Goal: Transaction & Acquisition: Download file/media

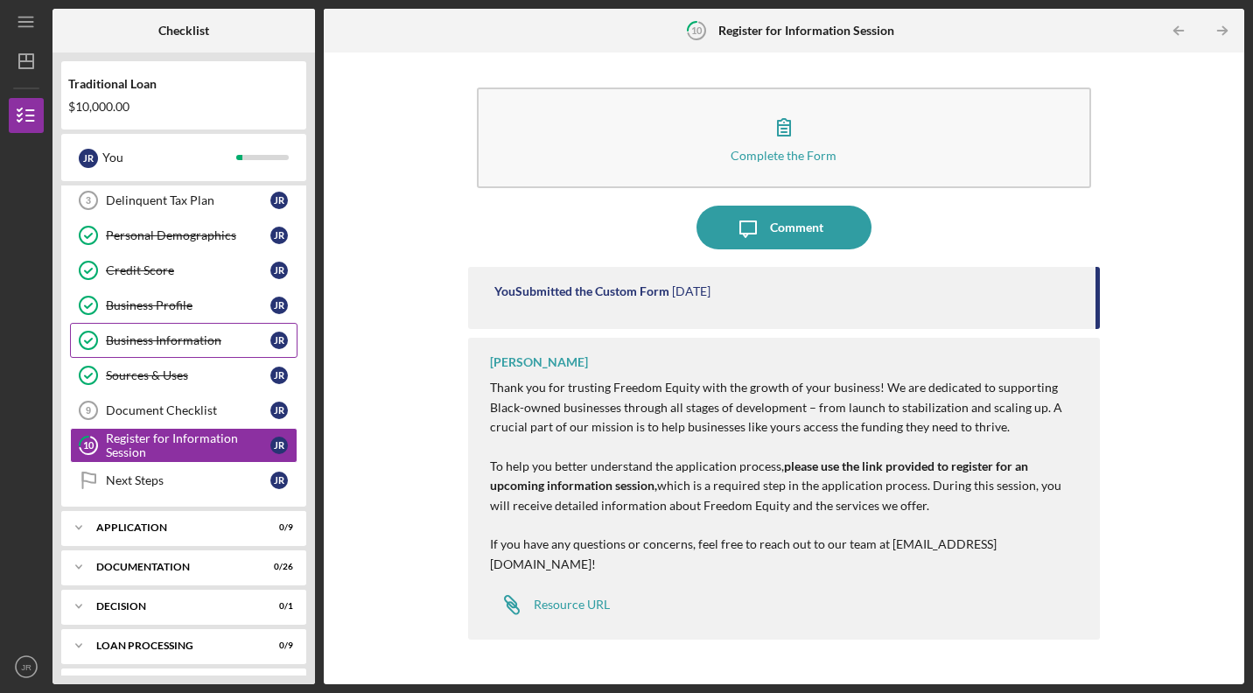
scroll to position [110, 0]
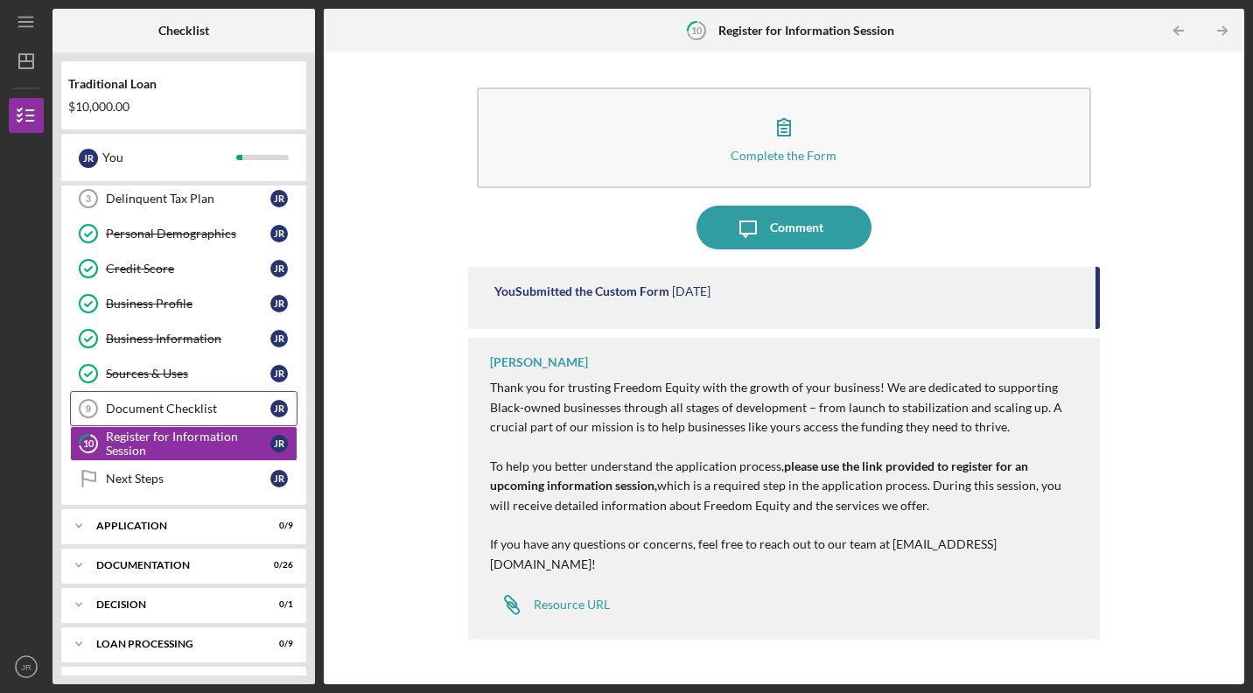
click at [210, 411] on div "Document Checklist" at bounding box center [188, 409] width 165 height 14
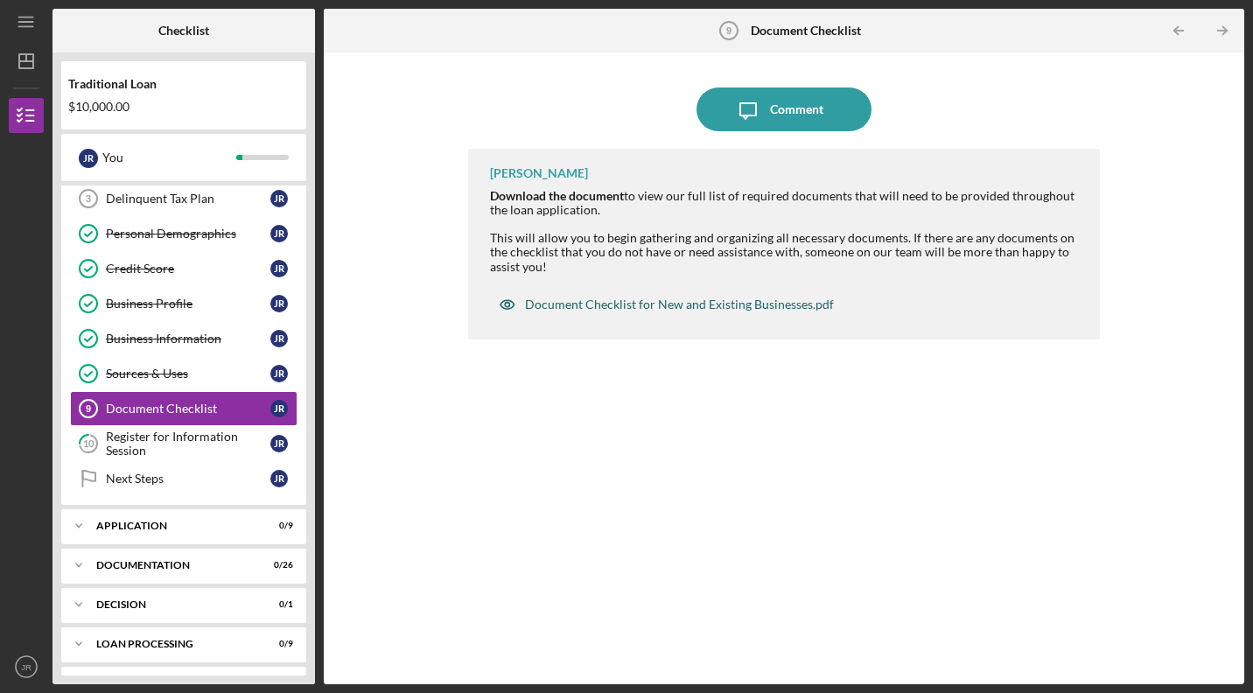
click at [622, 305] on div "Document Checklist for New and Existing Businesses.pdf" at bounding box center [679, 305] width 309 height 14
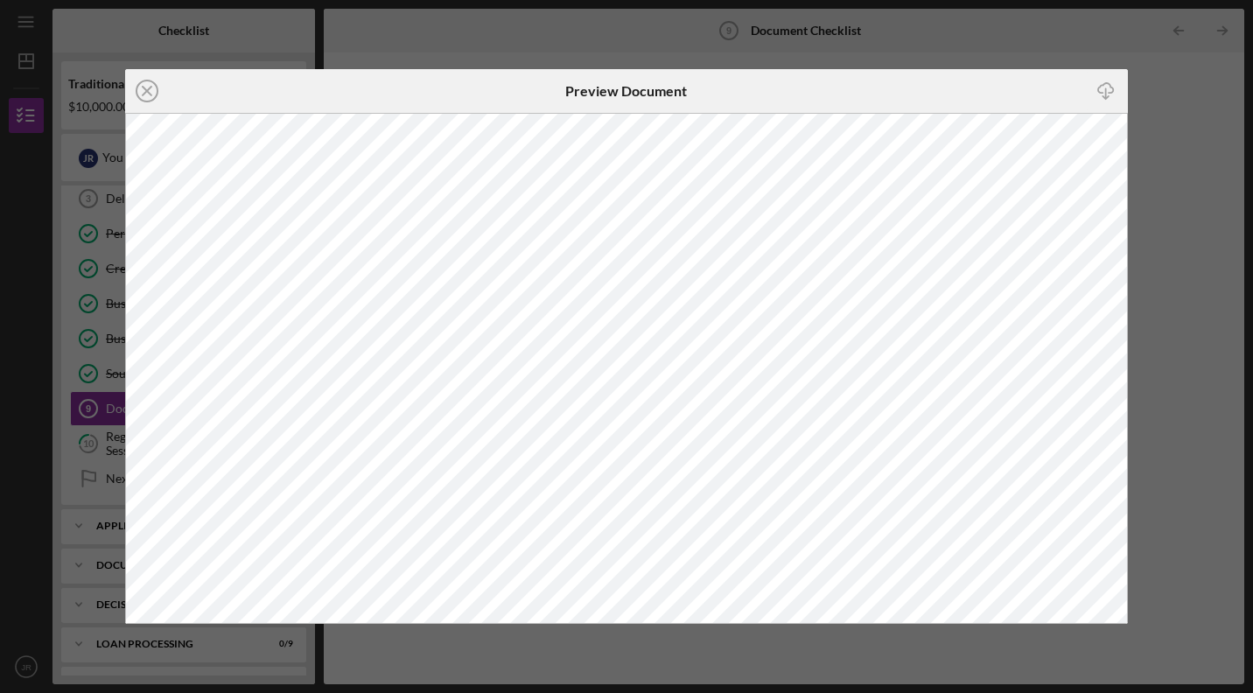
click at [1148, 115] on div "Icon/Close Preview Document Icon/Download" at bounding box center [626, 346] width 1253 height 693
